Goal: Task Accomplishment & Management: Manage account settings

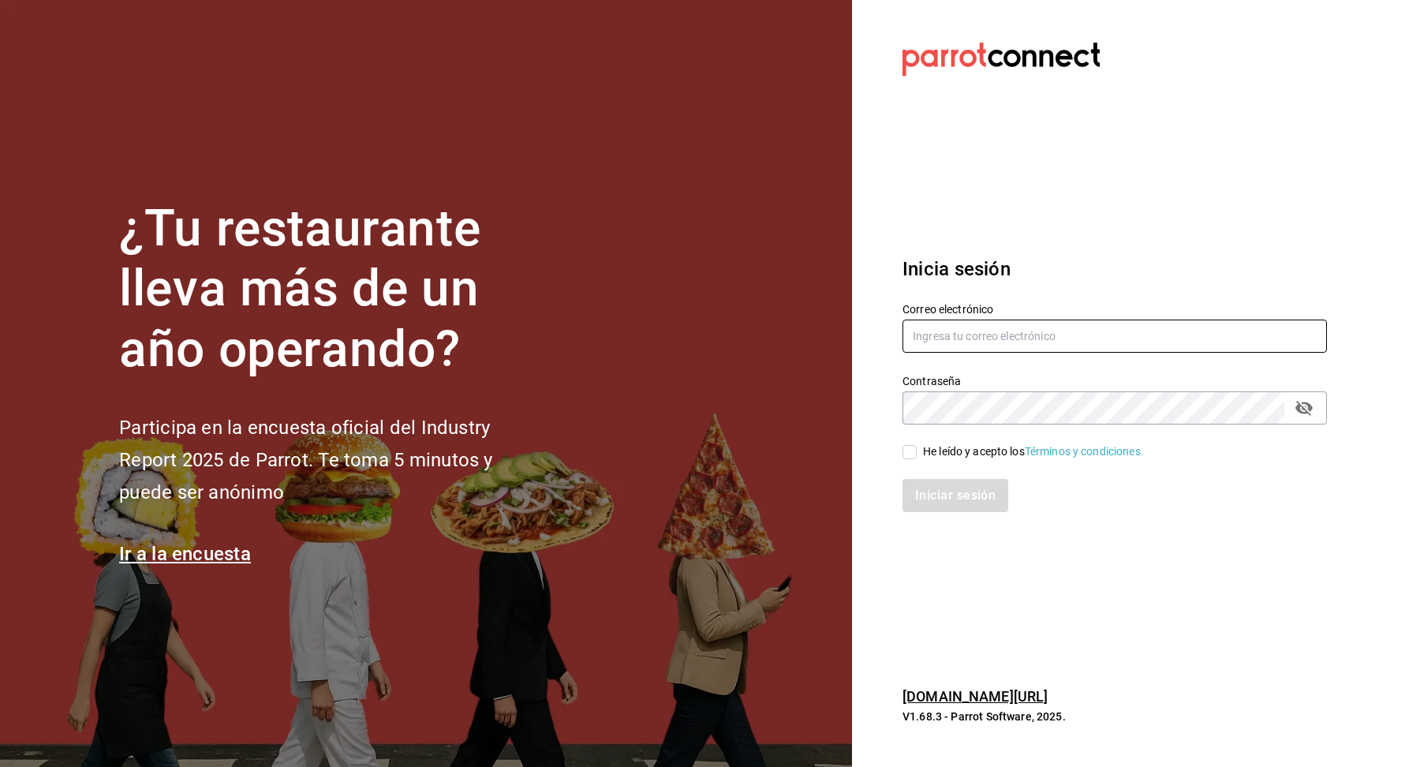
click at [977, 332] on input "text" at bounding box center [1115, 336] width 424 height 33
type input "salmetpalo@cdmx.com"
click at [972, 456] on div "He leído y acepto los Términos y condiciones." at bounding box center [1033, 451] width 221 height 17
click at [917, 456] on input "He leído y acepto los Términos y condiciones." at bounding box center [910, 452] width 14 height 14
checkbox input "true"
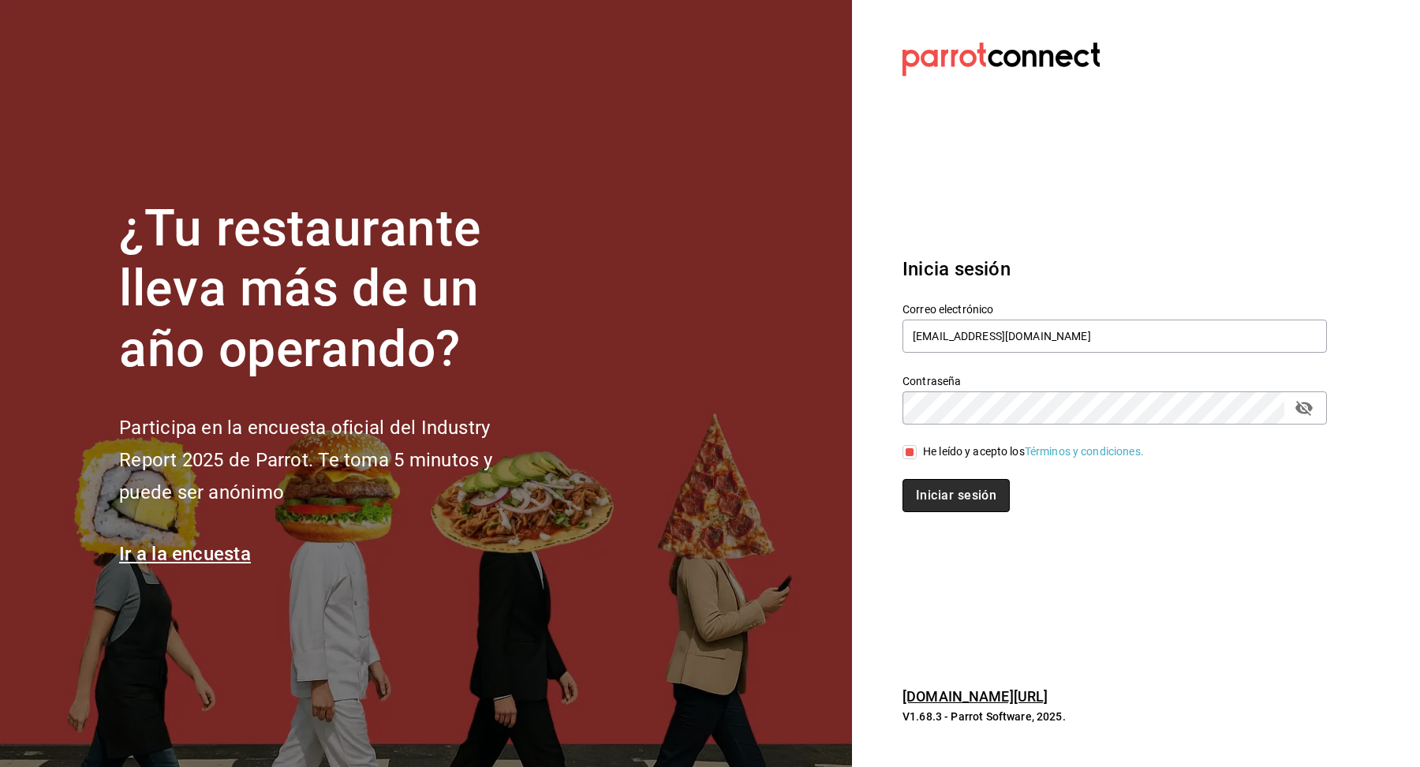
click at [972, 489] on button "Iniciar sesión" at bounding box center [956, 495] width 107 height 33
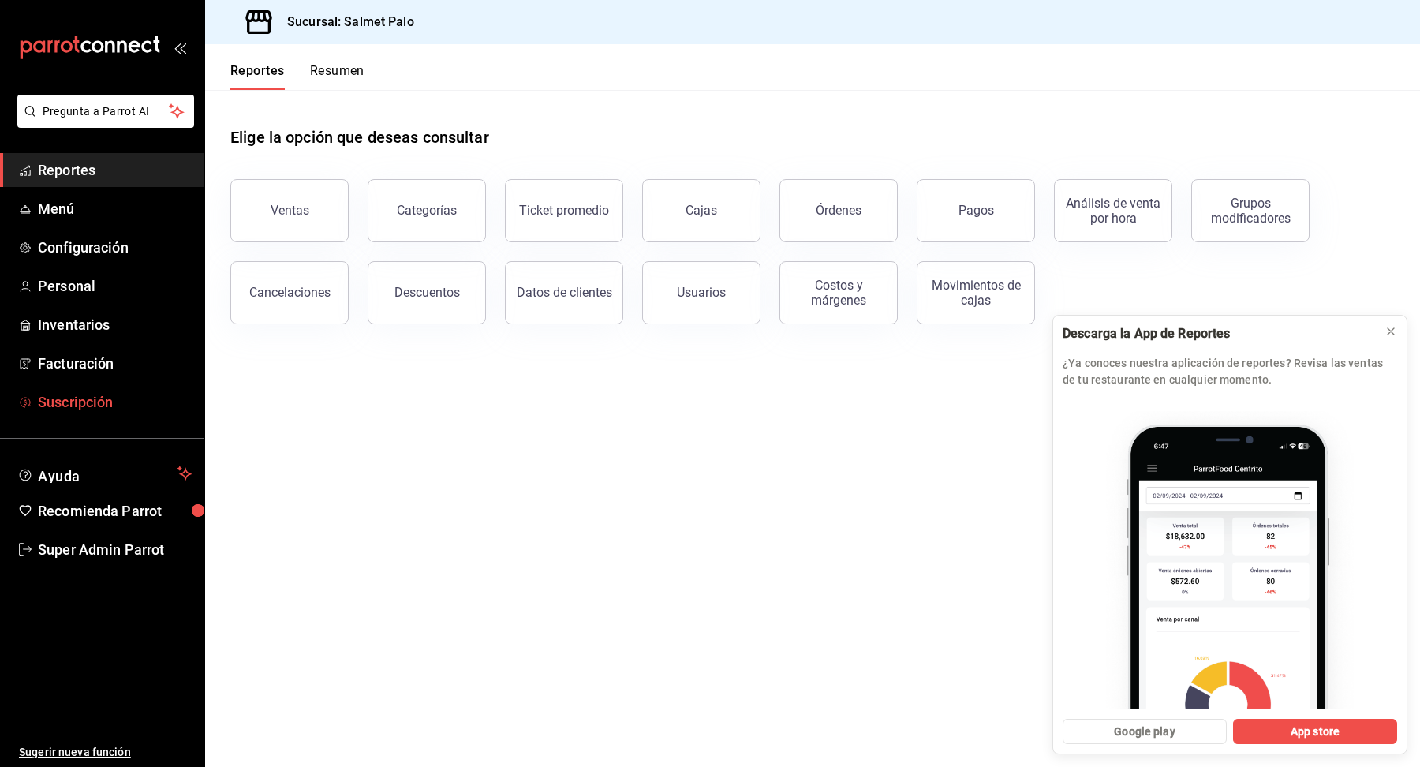
click at [95, 403] on span "Suscripción" at bounding box center [115, 401] width 154 height 21
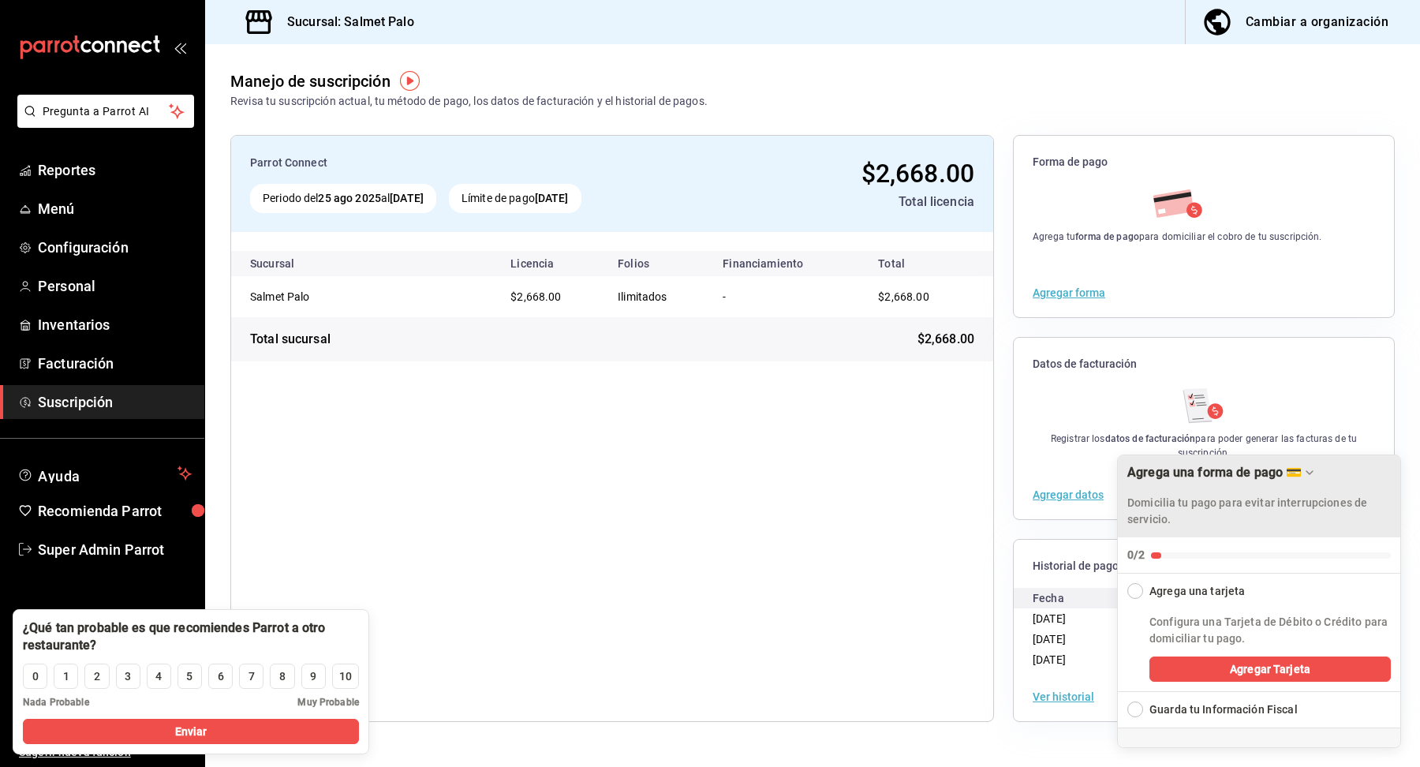
click at [1303, 469] on icon "Drag to move checklist" at bounding box center [1309, 472] width 13 height 13
